Goal: Transaction & Acquisition: Purchase product/service

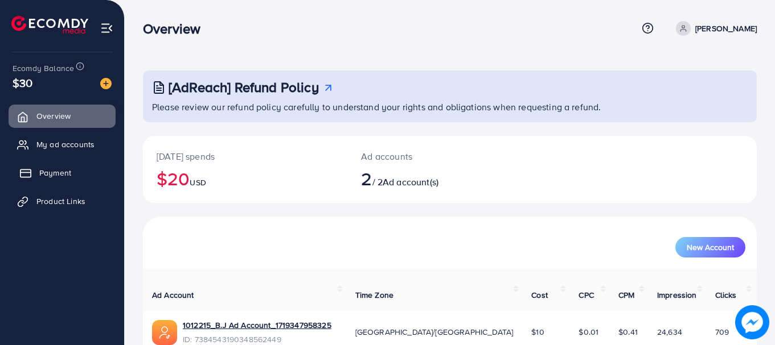
click at [66, 174] on span "Payment" at bounding box center [55, 172] width 32 height 11
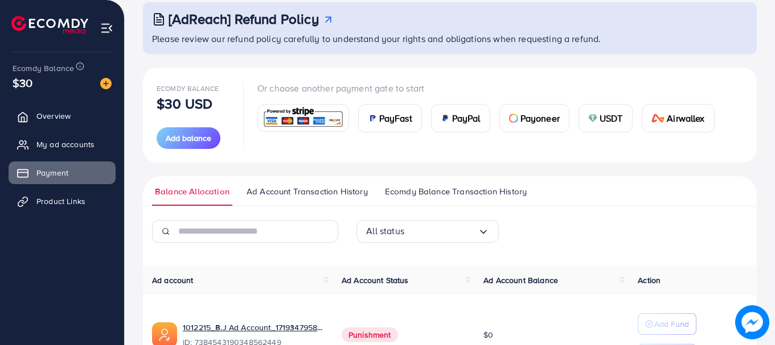
scroll to position [171, 0]
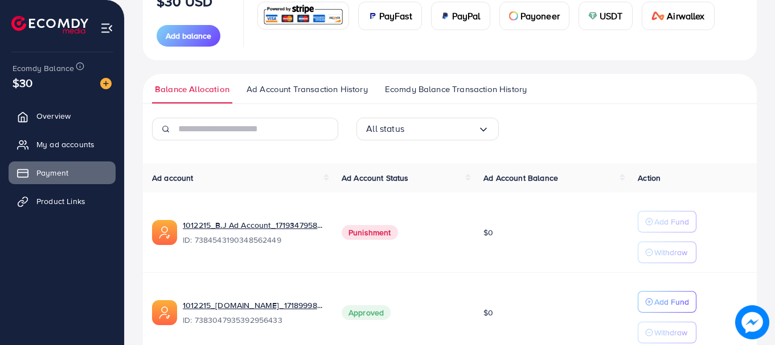
click at [396, 20] on span "PayFast" at bounding box center [395, 16] width 33 height 14
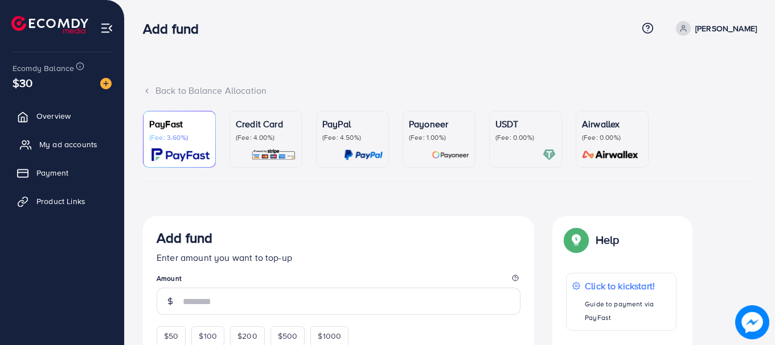
click at [84, 140] on span "My ad accounts" at bounding box center [68, 144] width 58 height 11
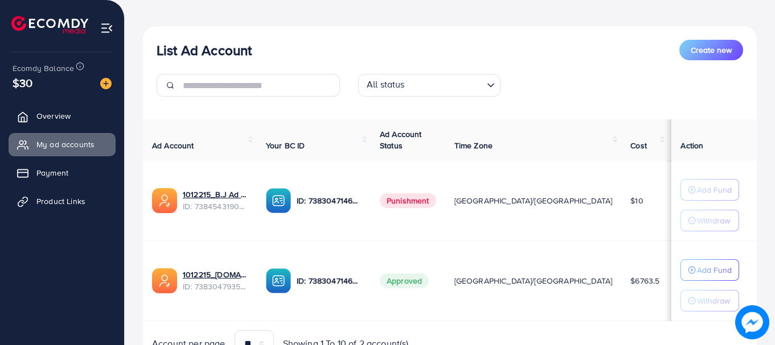
scroll to position [171, 0]
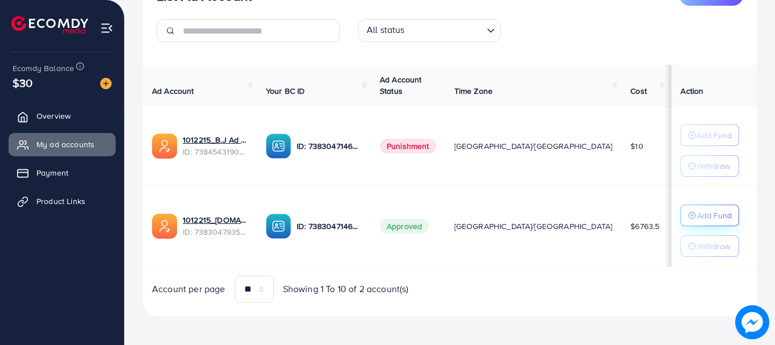
click at [707, 214] on p "Add Fund" at bounding box center [714, 216] width 35 height 14
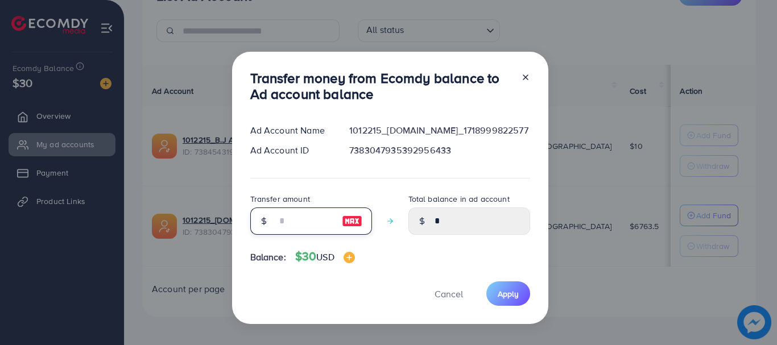
click at [291, 214] on input "number" at bounding box center [305, 221] width 57 height 27
type input "*"
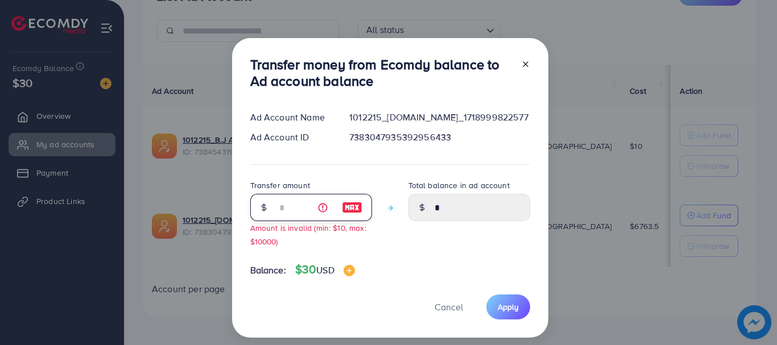
type input "****"
type input "**"
type input "*****"
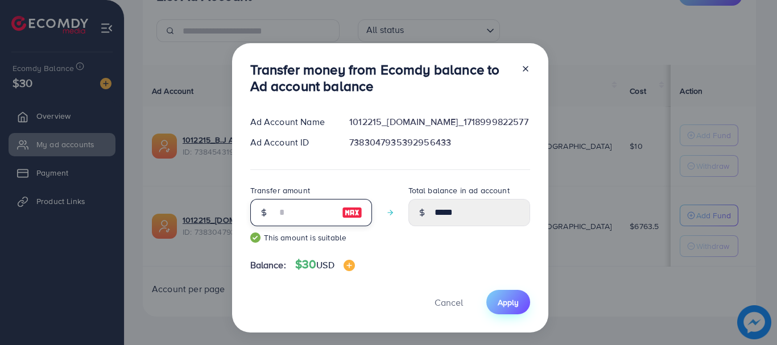
type input "**"
click at [522, 298] on button "Apply" at bounding box center [509, 302] width 44 height 24
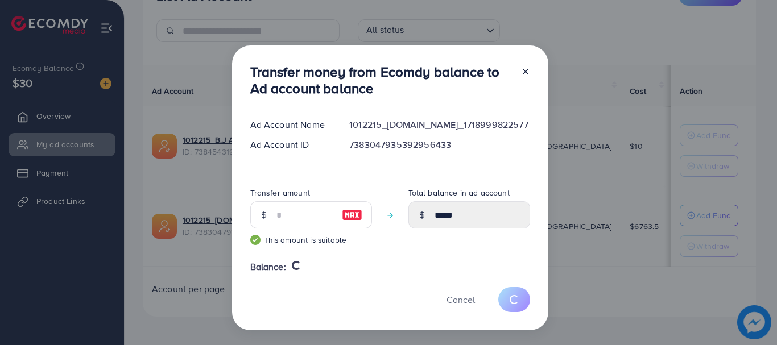
click at [524, 73] on line at bounding box center [526, 71] width 5 height 5
type input "*"
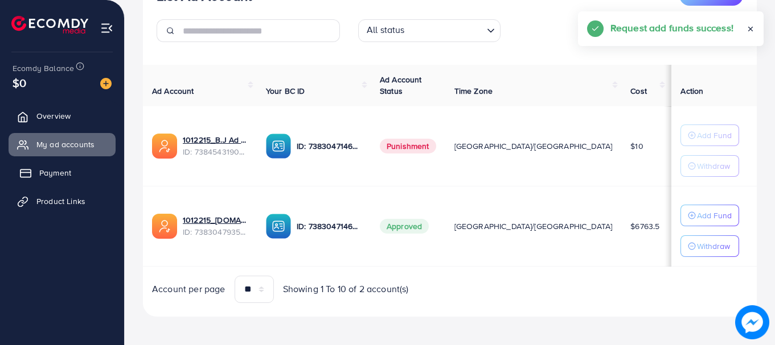
click at [60, 177] on span "Payment" at bounding box center [55, 172] width 32 height 11
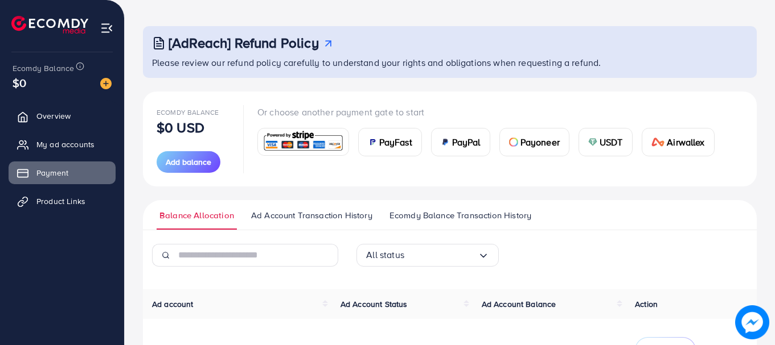
scroll to position [57, 0]
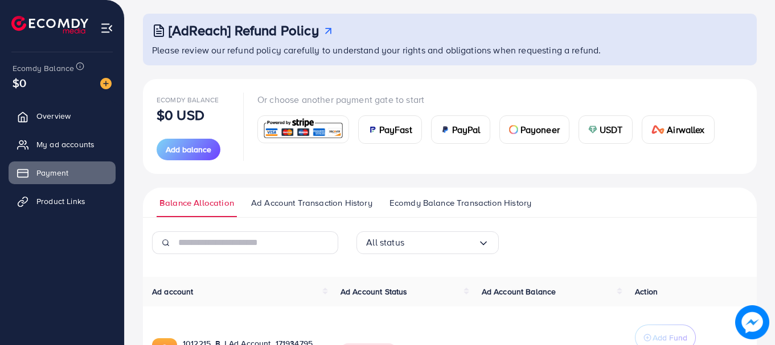
click at [390, 131] on span "PayFast" at bounding box center [395, 130] width 33 height 14
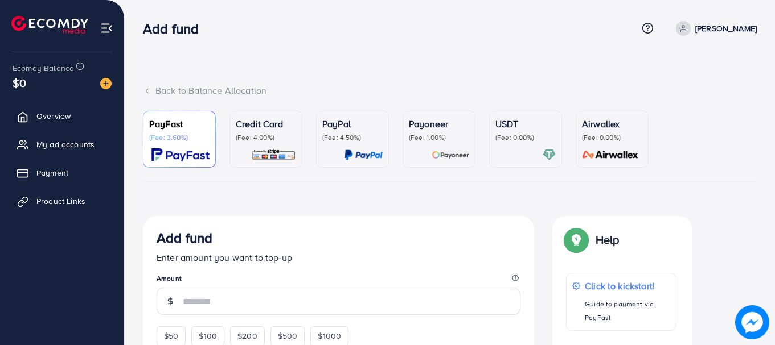
scroll to position [171, 0]
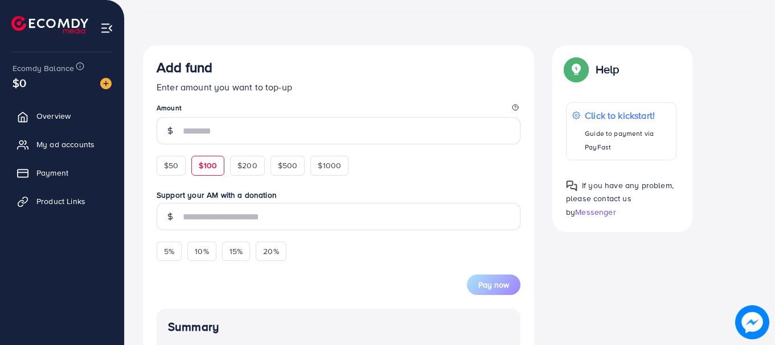
click at [220, 168] on div "$100" at bounding box center [207, 165] width 33 height 19
type input "***"
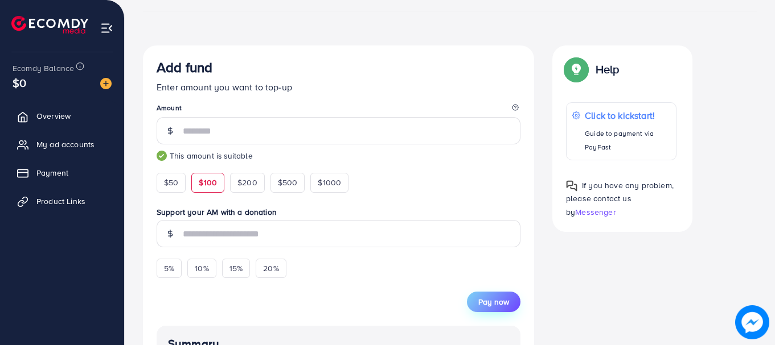
click at [488, 310] on button "Pay now" at bounding box center [493, 302] width 53 height 20
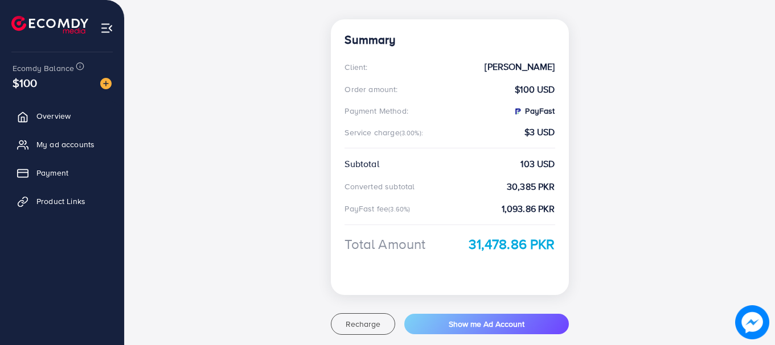
scroll to position [228, 0]
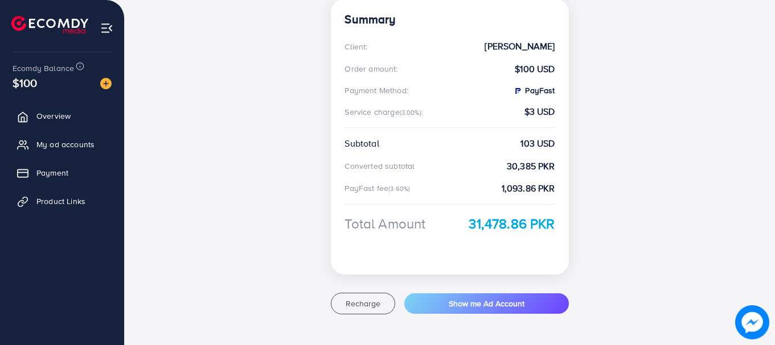
click at [220, 133] on div "Top-up Success! Thanks you for your purchase. Please check your balance again. …" at bounding box center [450, 99] width 614 height 485
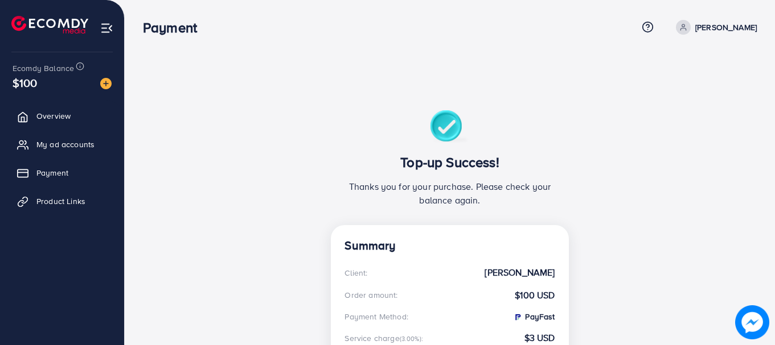
scroll to position [0, 0]
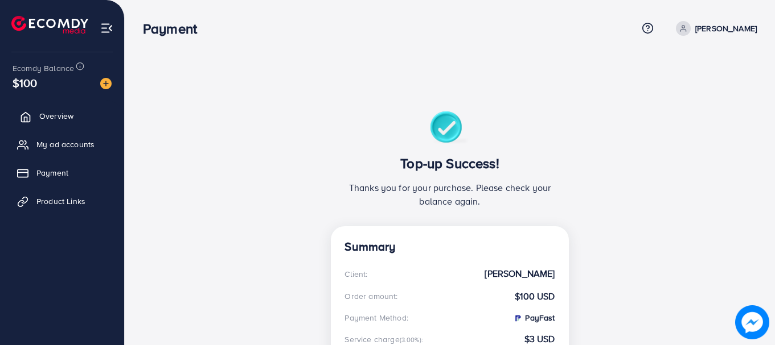
click at [68, 117] on span "Overview" at bounding box center [56, 115] width 34 height 11
